Goal: Task Accomplishment & Management: Use online tool/utility

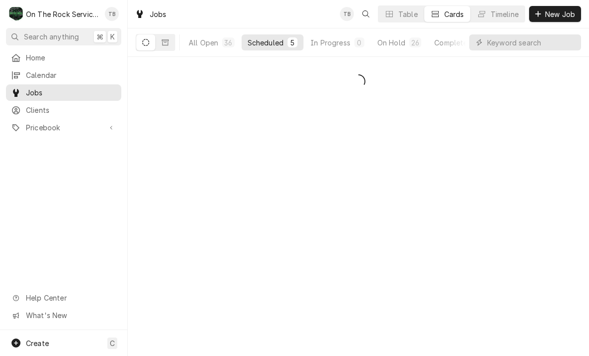
click at [197, 49] on button "All Open 36" at bounding box center [212, 42] width 58 height 16
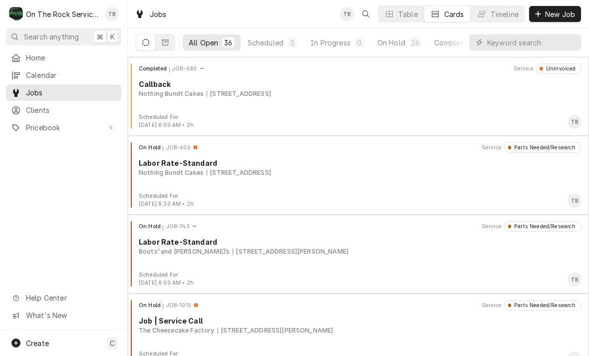
click at [269, 49] on button "Scheduled 5" at bounding box center [273, 42] width 62 height 16
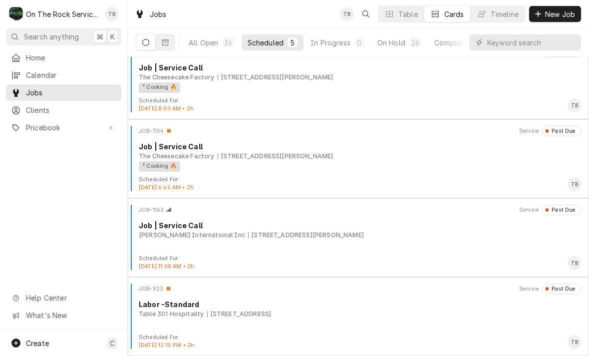
scroll to position [95, 0]
click at [397, 42] on div "On Hold" at bounding box center [391, 42] width 28 height 10
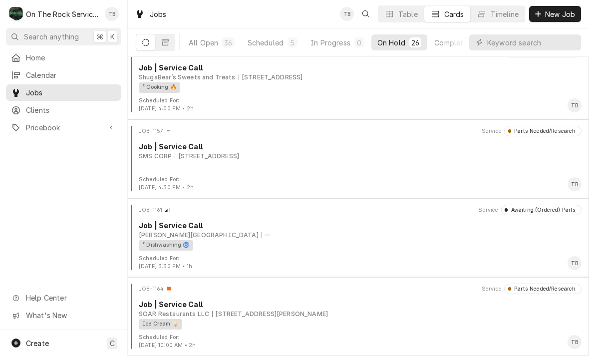
scroll to position [1752, 0]
click at [285, 316] on div "119 S Buncombe Rd, Greer, SC 29650" at bounding box center [270, 313] width 116 height 9
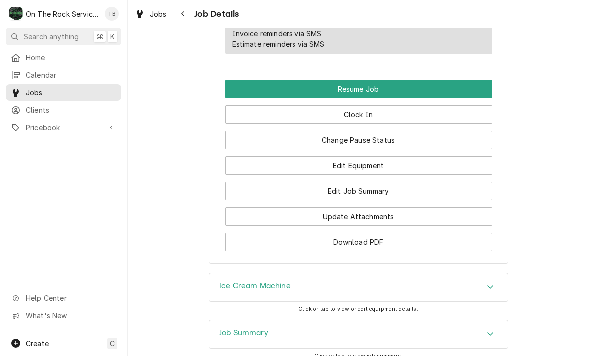
scroll to position [1204, 0]
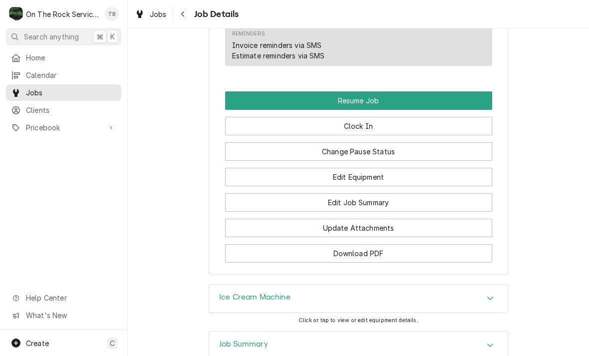
click at [361, 91] on button "Resume Job" at bounding box center [358, 100] width 267 height 18
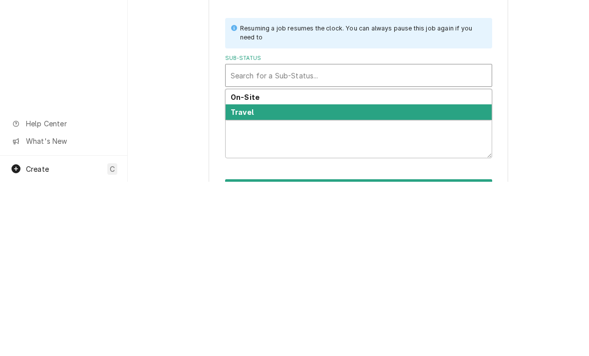
click at [267, 279] on div "Travel" at bounding box center [359, 286] width 266 height 15
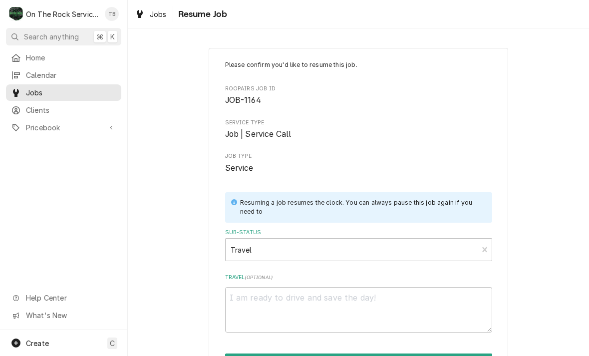
click at [569, 144] on div "Please confirm you'd like to resume this job. Roopairs Job ID JOB-1164 Service …" at bounding box center [358, 229] width 461 height 380
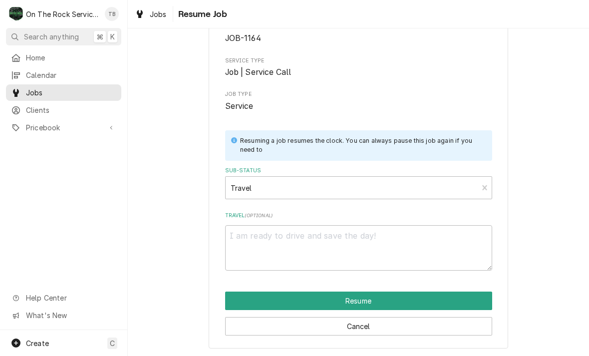
scroll to position [61, 0]
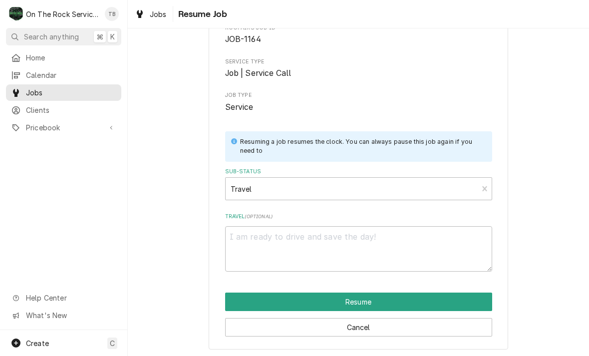
click at [332, 300] on button "Resume" at bounding box center [358, 302] width 267 height 18
type textarea "x"
